Goal: Navigation & Orientation: Find specific page/section

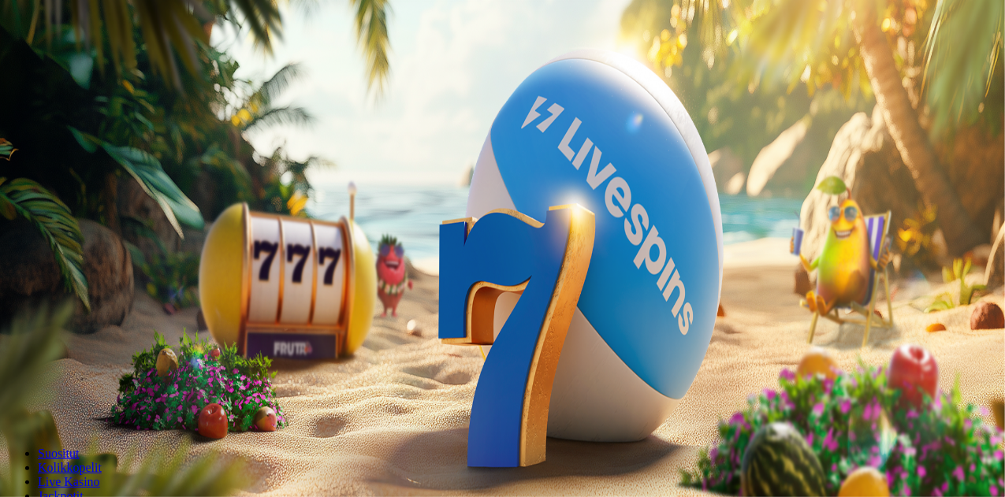
click at [125, 65] on button "Kirjaudu" at bounding box center [109, 57] width 51 height 17
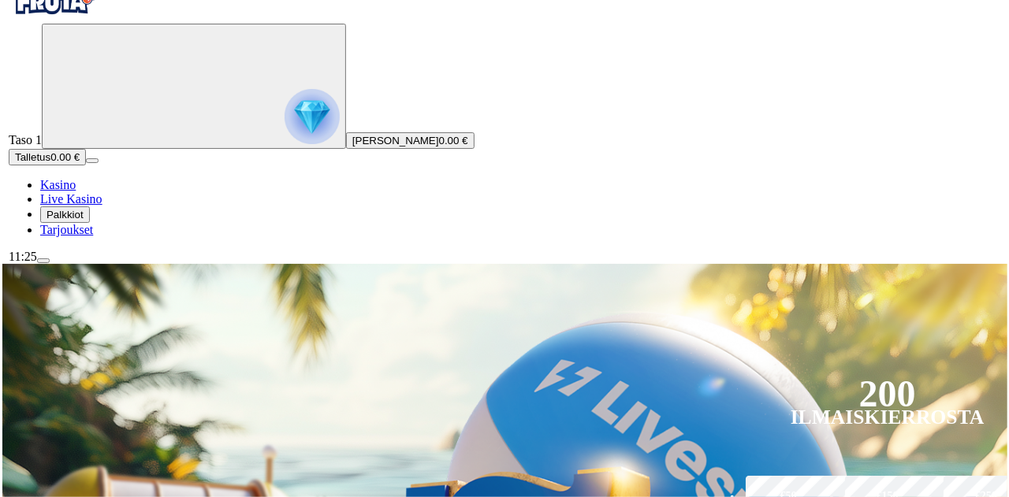
scroll to position [47, 0]
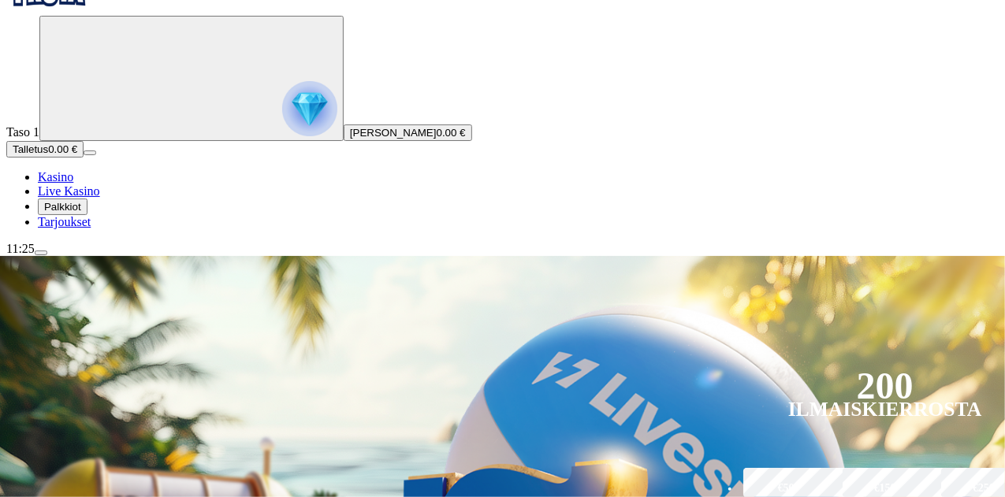
click at [81, 213] on span "Palkkiot" at bounding box center [62, 207] width 37 height 12
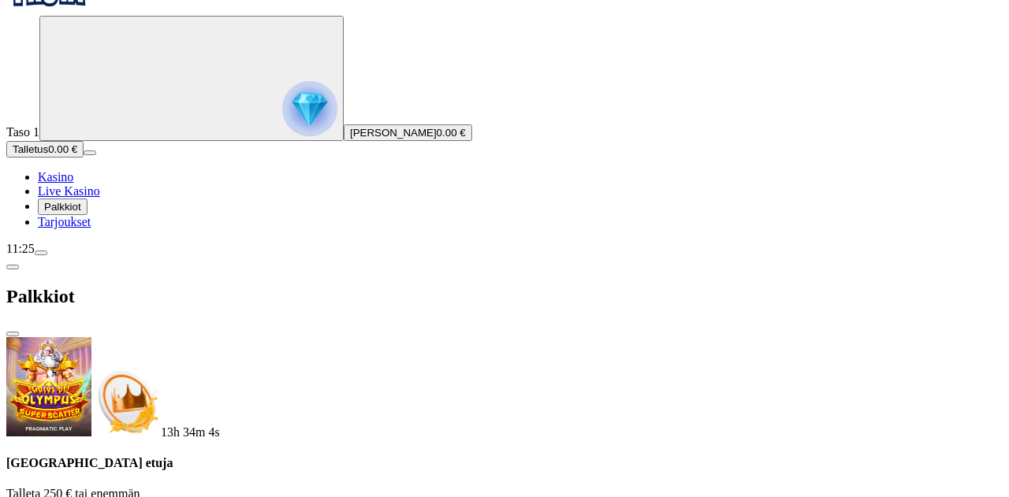
scroll to position [0, 0]
click at [13, 334] on span "close icon" at bounding box center [13, 334] width 0 height 0
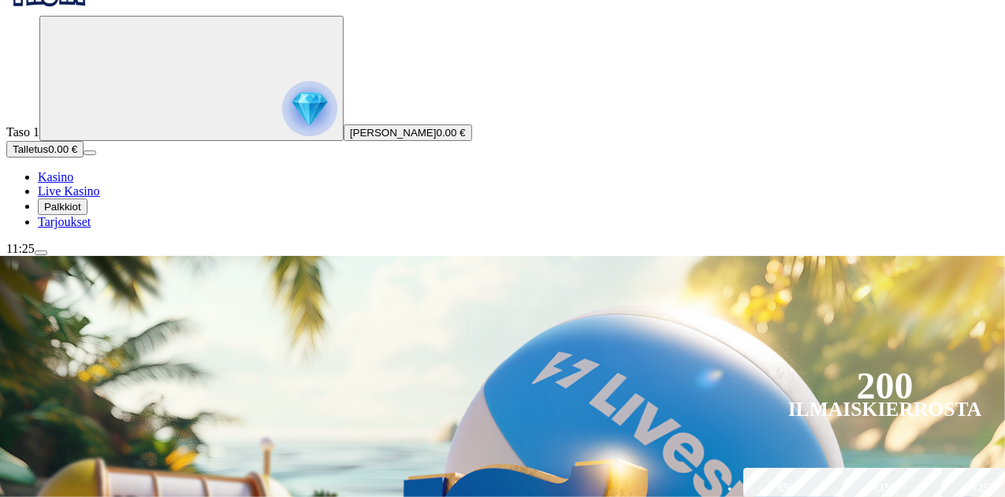
click at [41, 253] on span "menu icon" at bounding box center [41, 253] width 0 height 0
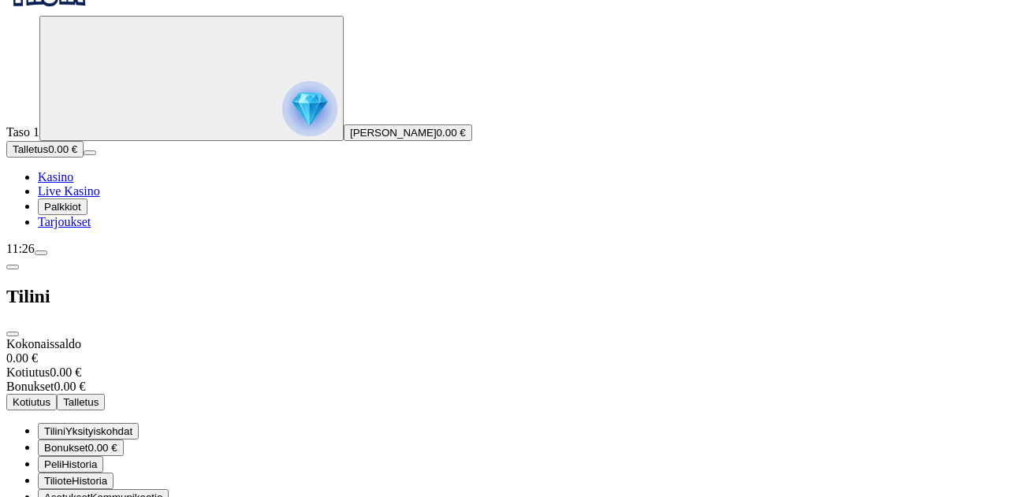
click at [13, 334] on span "close icon" at bounding box center [13, 334] width 0 height 0
